Goal: Task Accomplishment & Management: Use online tool/utility

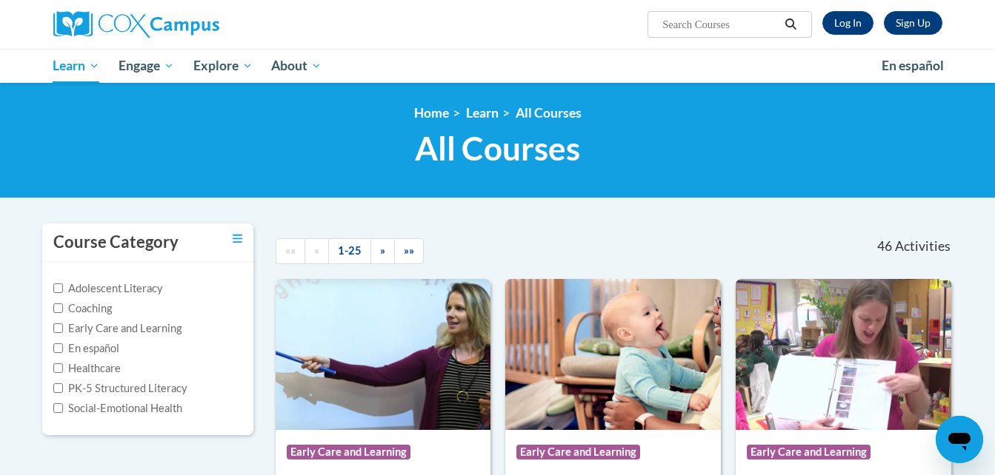
click at [844, 10] on div "Sign Up Log In Search Search..." at bounding box center [649, 19] width 607 height 38
click at [846, 21] on link "Log In" at bounding box center [847, 23] width 51 height 24
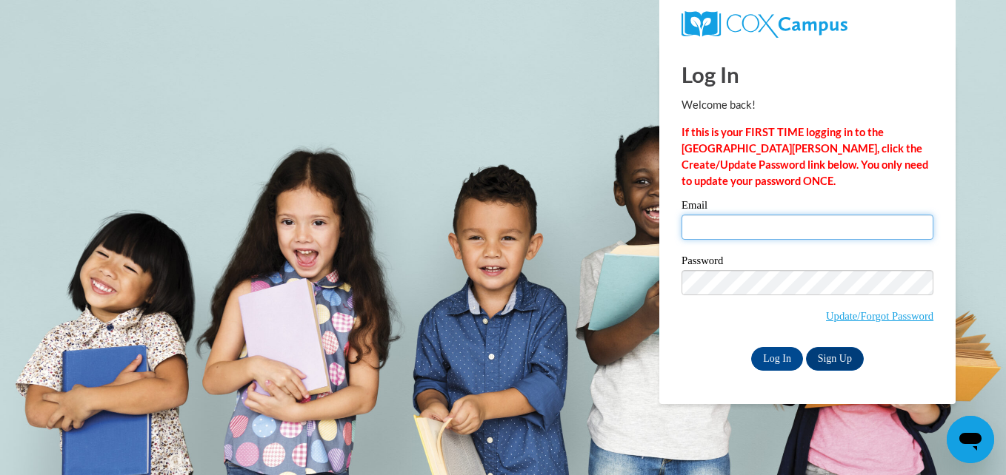
type input "npinson0006@kctcs.edu"
click at [764, 373] on div "Log In Welcome back! If this is your FIRST TIME logging in to the NEW Cox Campu…" at bounding box center [807, 224] width 318 height 360
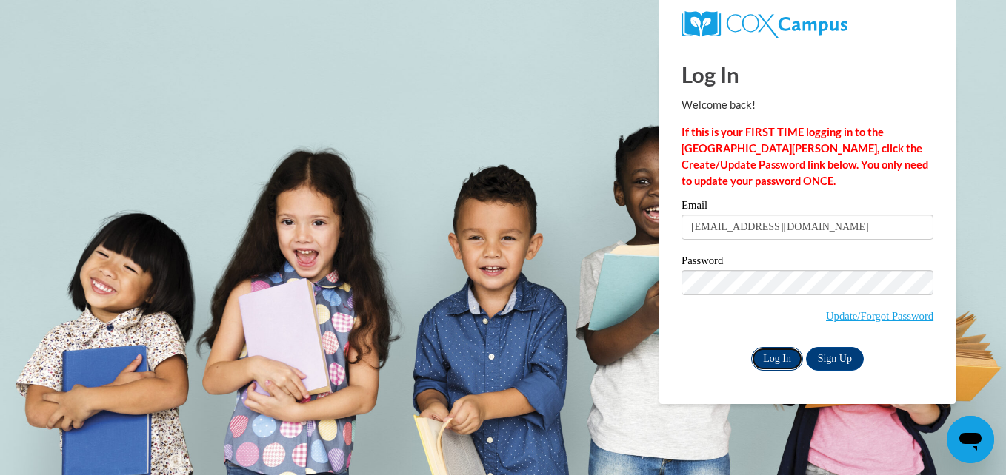
click at [769, 361] on input "Log In" at bounding box center [777, 359] width 52 height 24
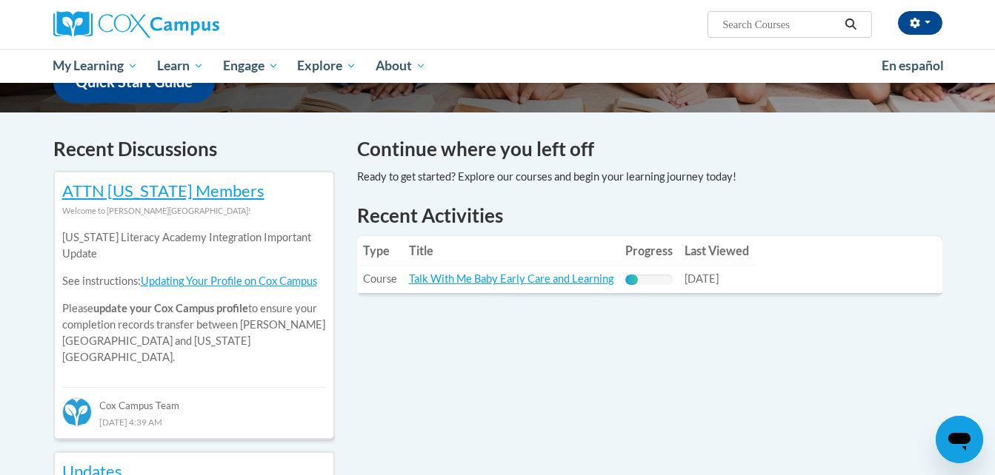
scroll to position [433, 0]
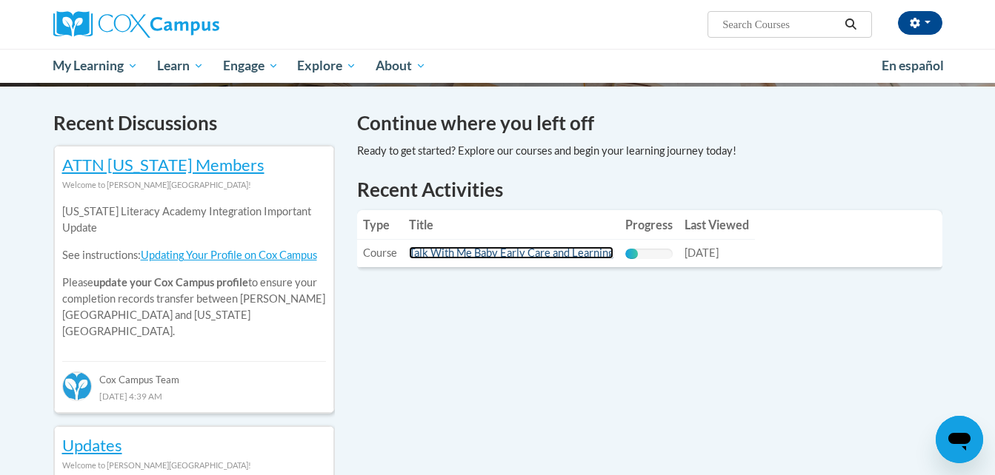
click at [501, 254] on link "Talk With Me Baby Early Care and Learning" at bounding box center [511, 253] width 204 height 13
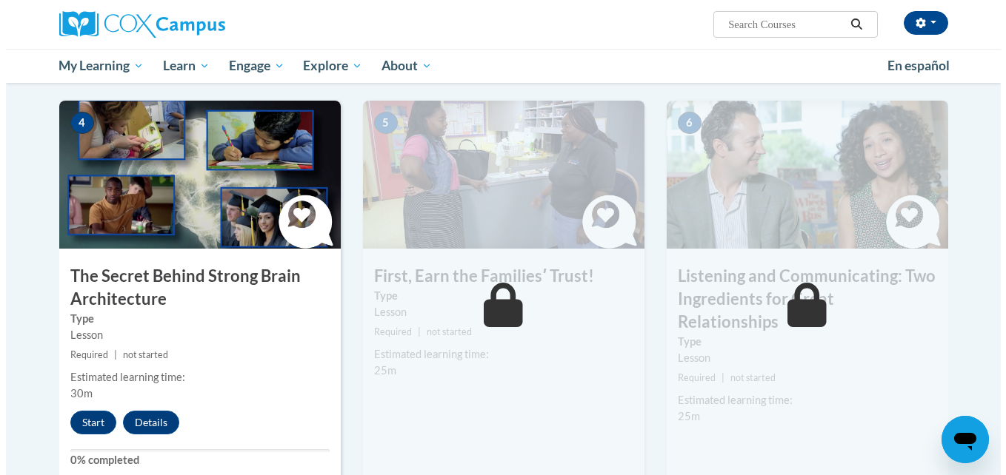
scroll to position [698, 0]
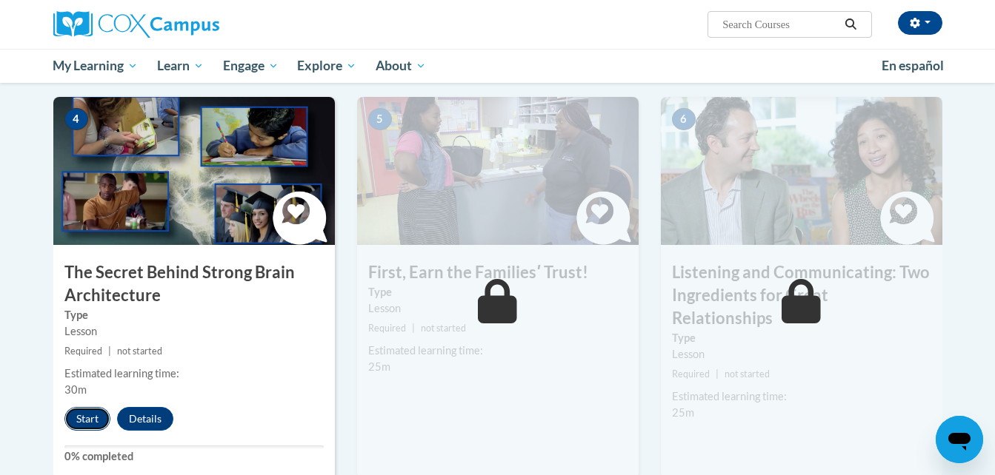
click at [76, 421] on button "Start" at bounding box center [87, 419] width 46 height 24
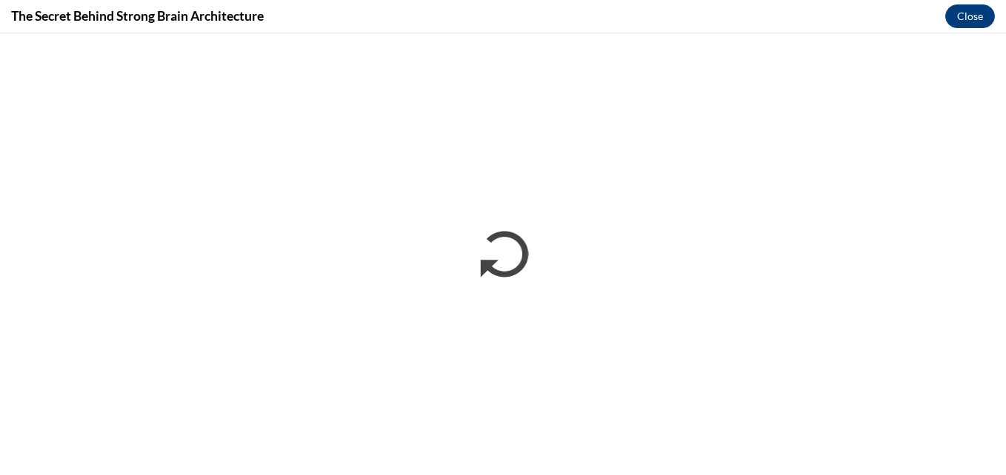
scroll to position [0, 0]
